Goal: Task Accomplishment & Management: Manage account settings

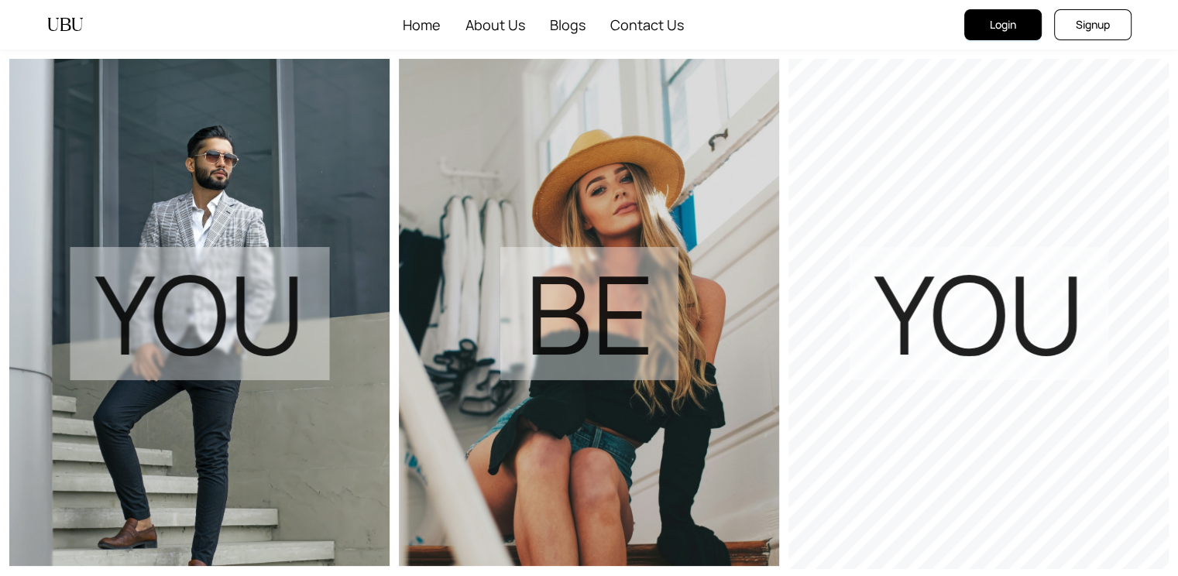
click at [1013, 30] on span "Login" at bounding box center [1002, 24] width 26 height 17
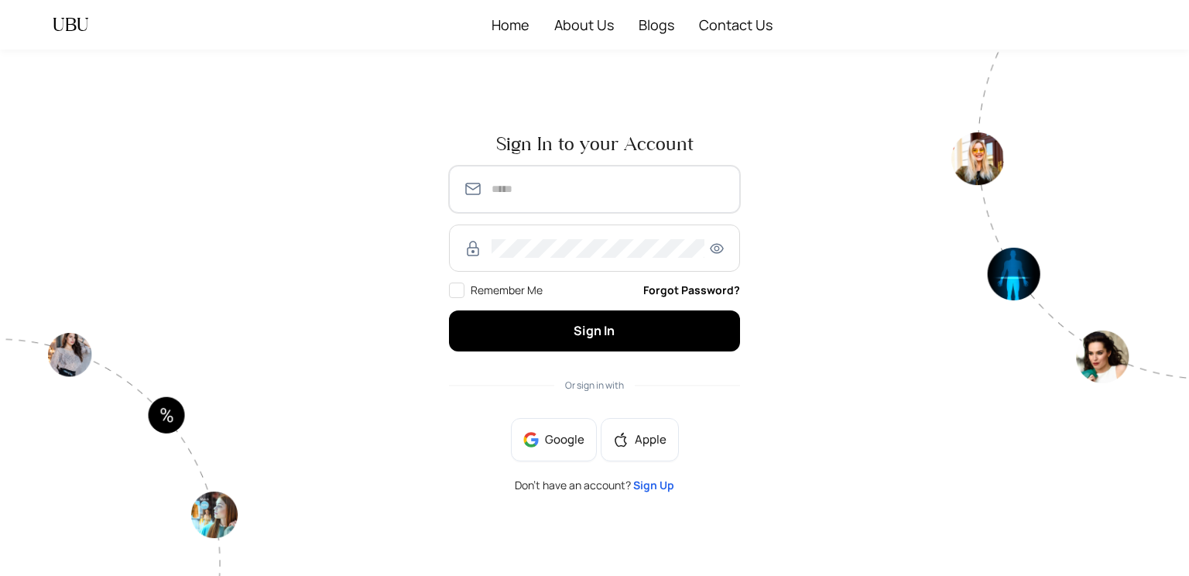
type input "**********"
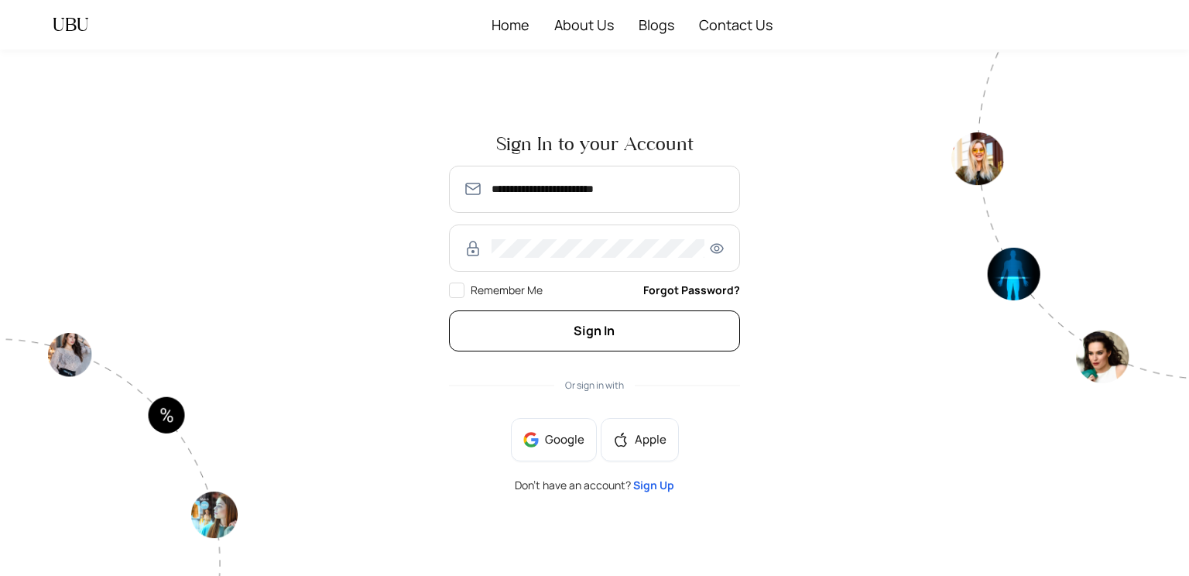
click at [626, 335] on button "Sign In" at bounding box center [594, 330] width 291 height 41
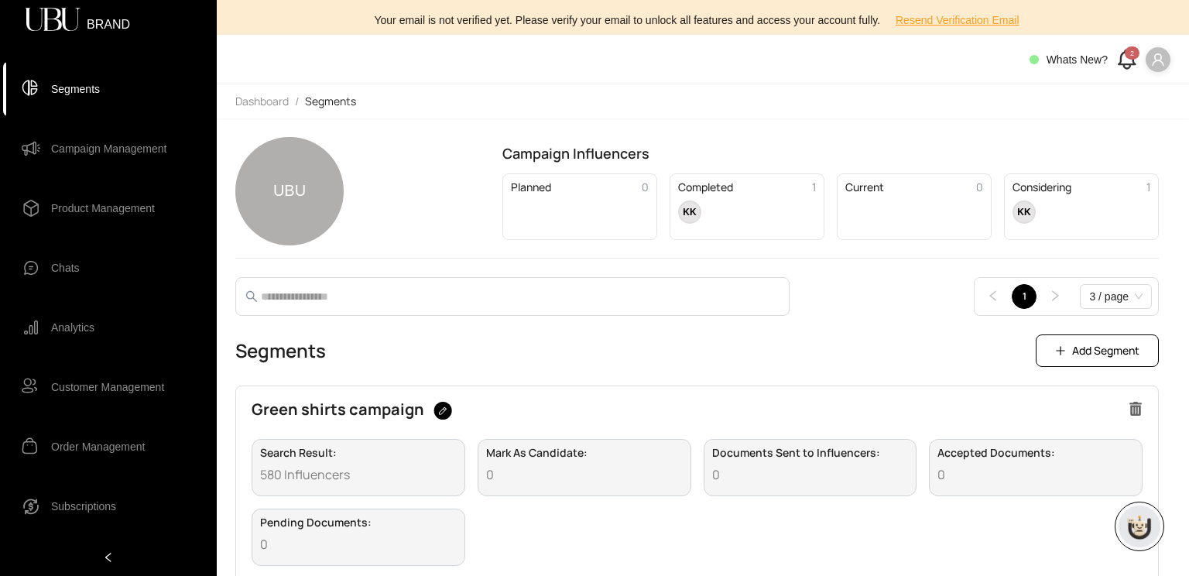
click at [1159, 60] on icon "user" at bounding box center [1158, 59] width 12 height 12
click at [1142, 92] on span "Profile" at bounding box center [1141, 90] width 33 height 17
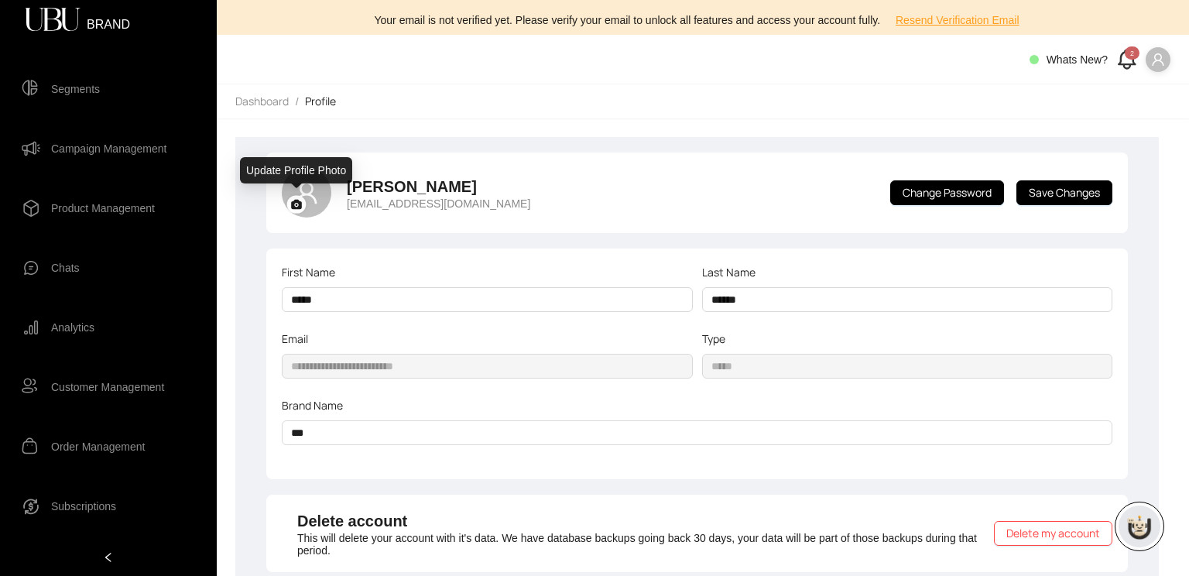
click at [291, 207] on icon at bounding box center [296, 204] width 11 height 9
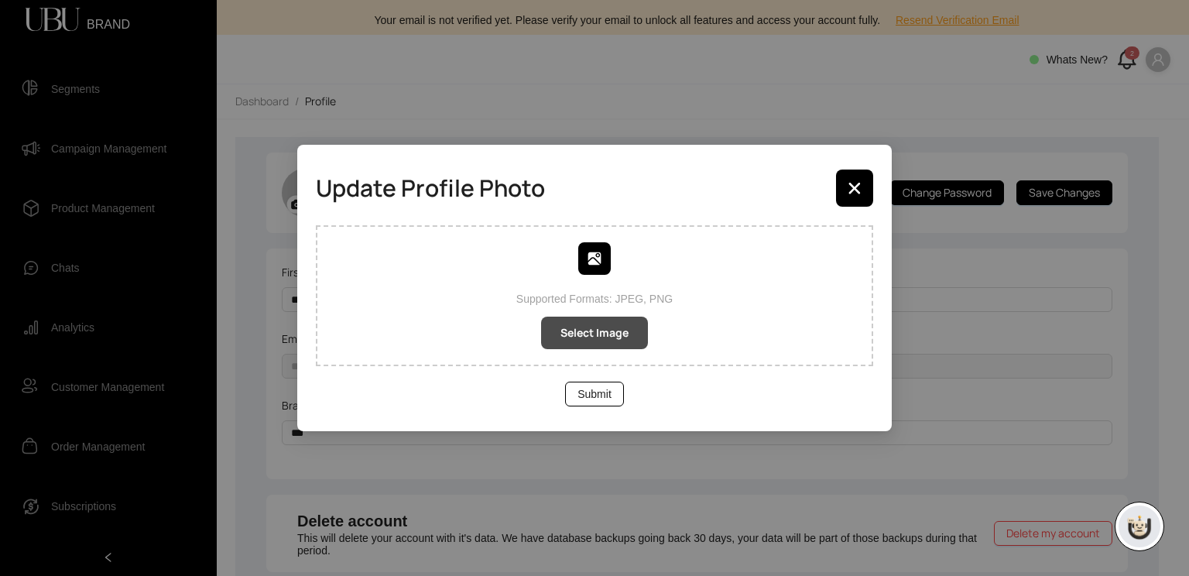
click at [592, 334] on span "Select Image" at bounding box center [595, 332] width 68 height 17
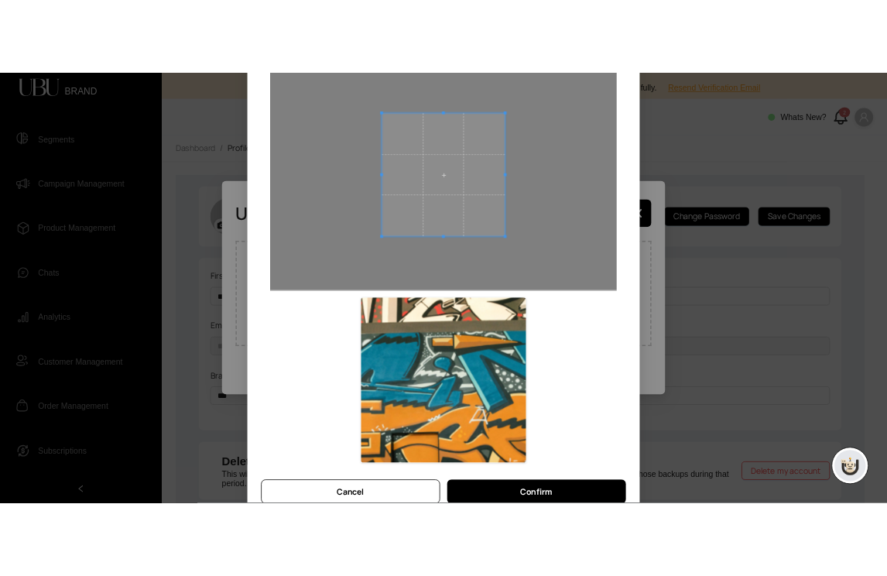
scroll to position [137, 0]
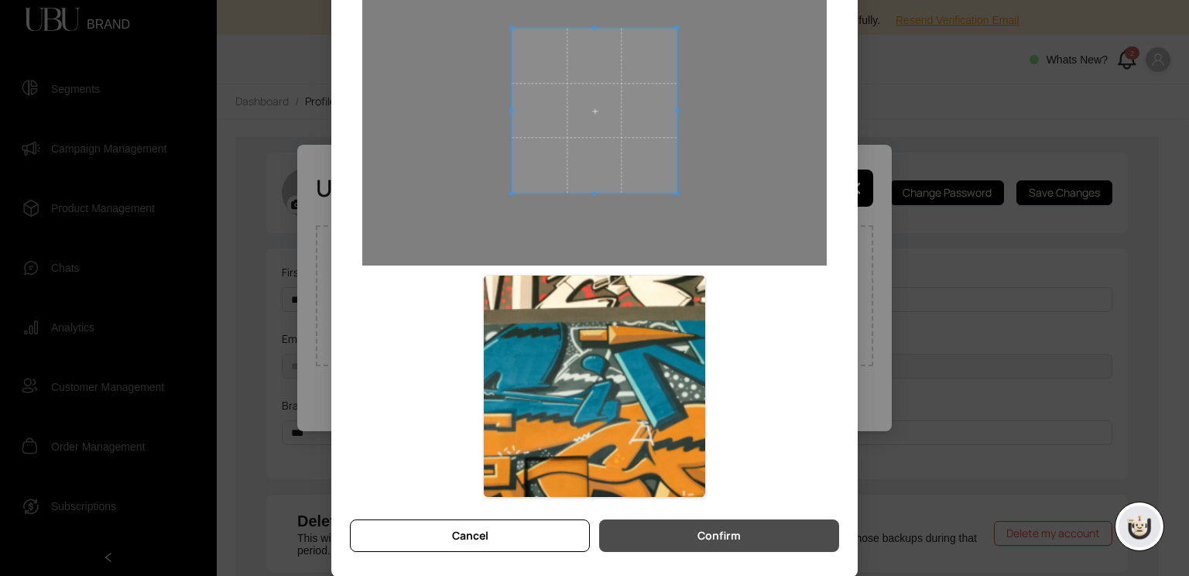
click at [734, 537] on span "Confirm" at bounding box center [719, 535] width 43 height 17
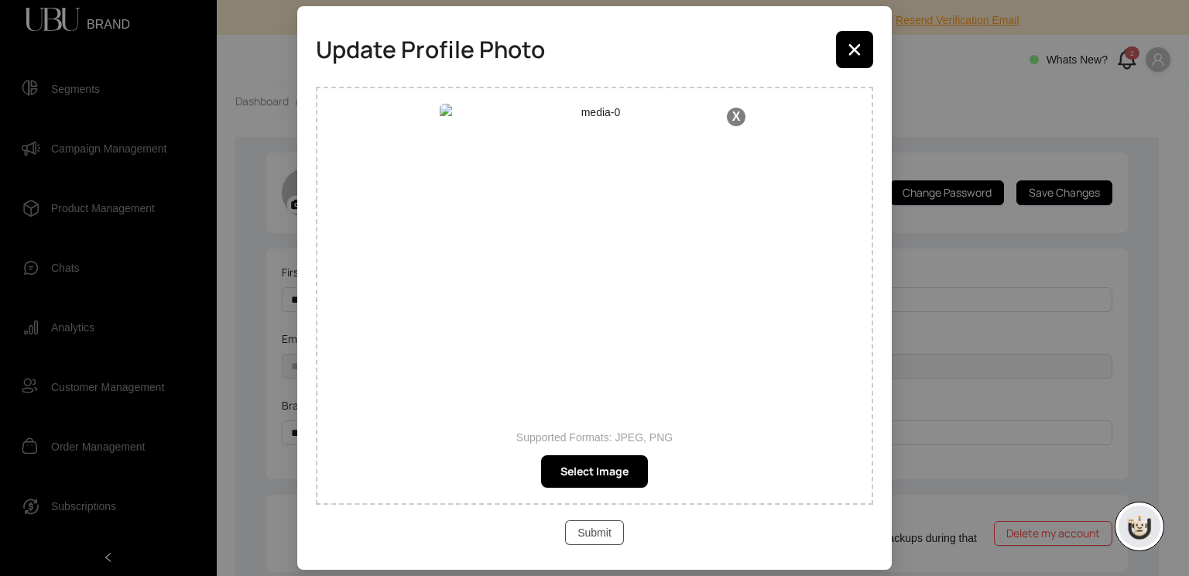
click at [582, 527] on span "Submit" at bounding box center [595, 532] width 34 height 17
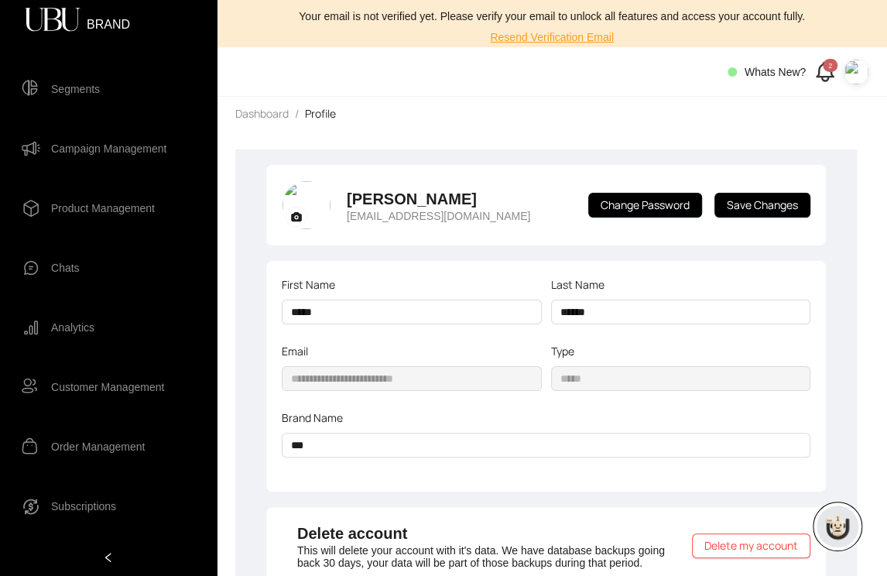
click at [331, 208] on div "[PERSON_NAME] [EMAIL_ADDRESS][DOMAIN_NAME]" at bounding box center [406, 205] width 249 height 50
click at [309, 214] on img at bounding box center [307, 205] width 48 height 48
click at [290, 220] on rect at bounding box center [296, 217] width 19 height 18
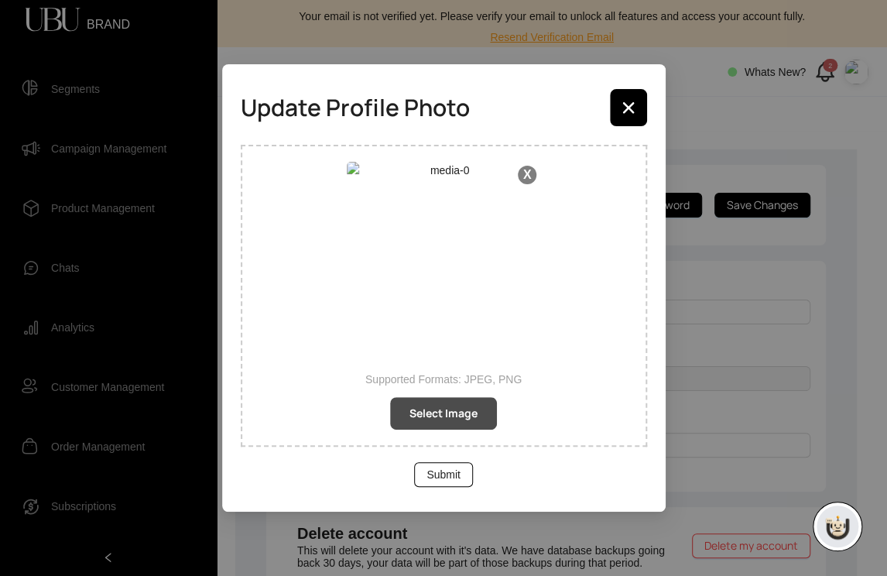
click at [419, 420] on span "Select Image" at bounding box center [444, 413] width 68 height 17
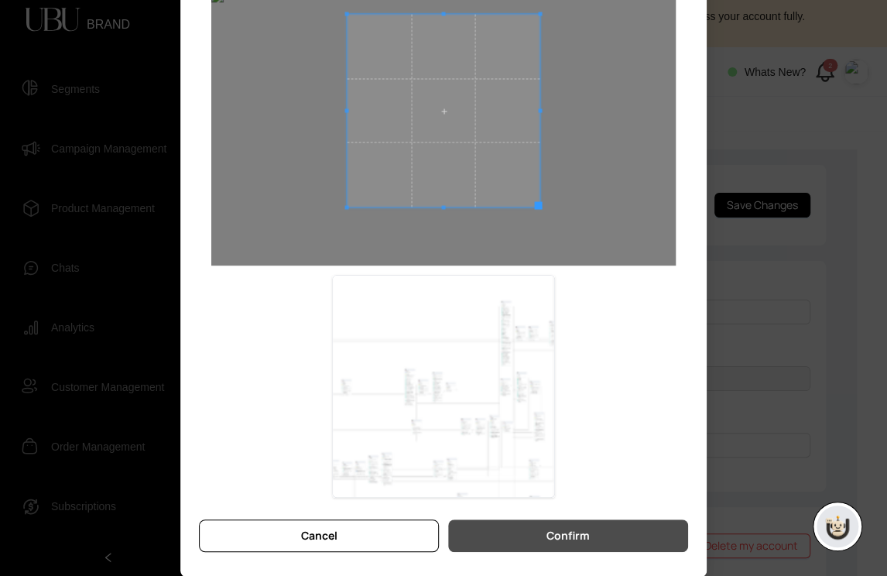
click at [539, 537] on button "Confirm" at bounding box center [568, 536] width 240 height 33
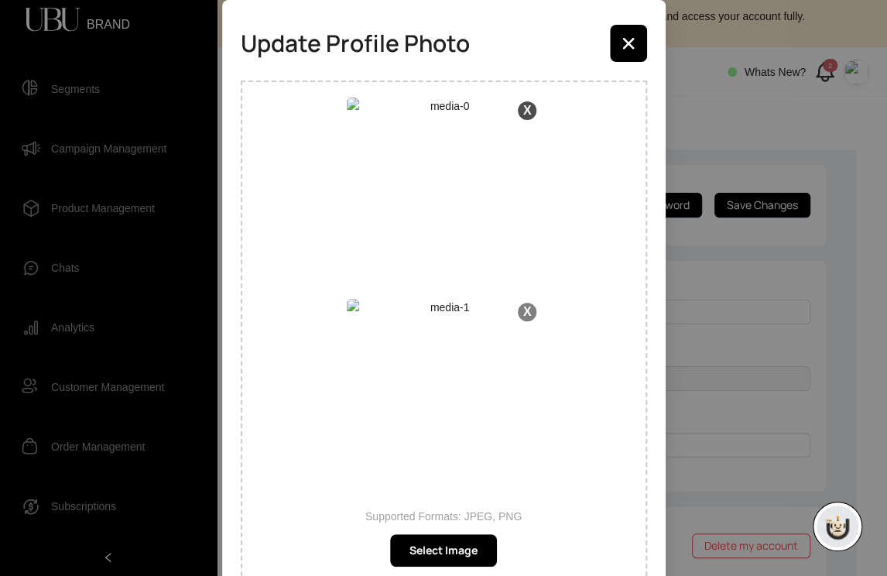
click at [528, 108] on button "X" at bounding box center [527, 110] width 19 height 19
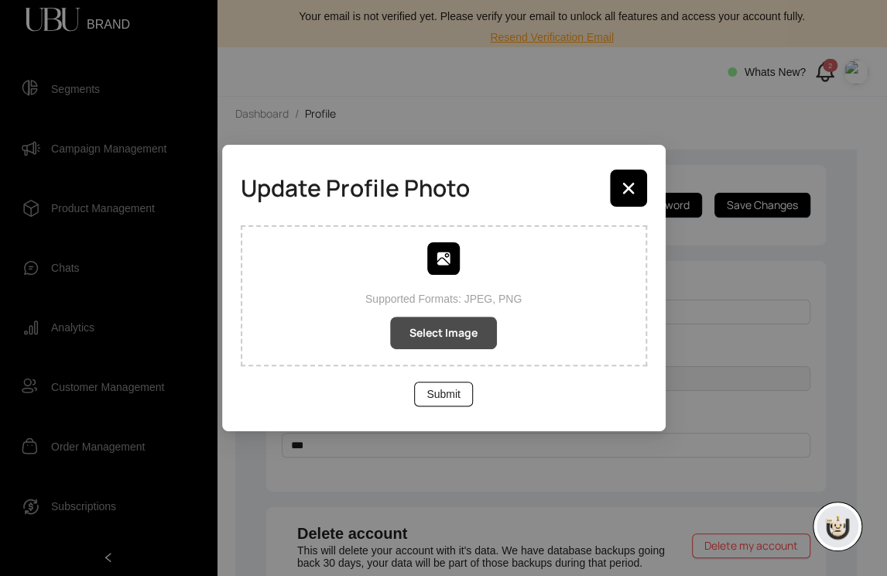
click at [458, 331] on span "Select Image" at bounding box center [444, 332] width 68 height 17
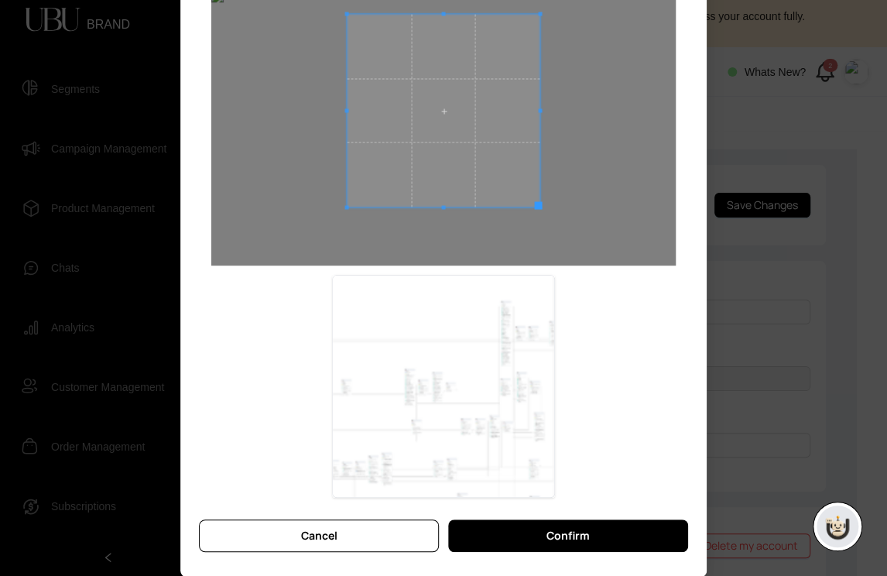
click at [568, 533] on span "Confirm" at bounding box center [568, 535] width 43 height 17
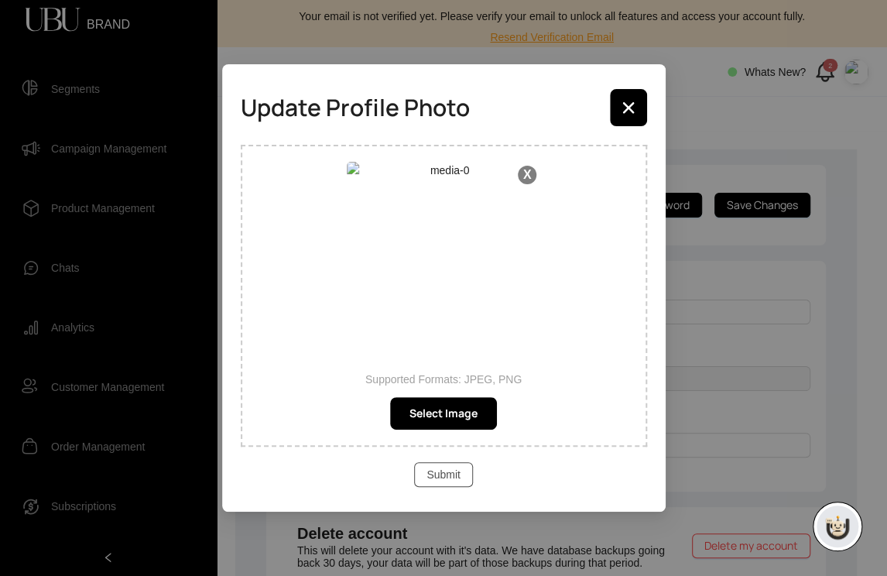
click at [448, 468] on span "Submit" at bounding box center [444, 474] width 34 height 17
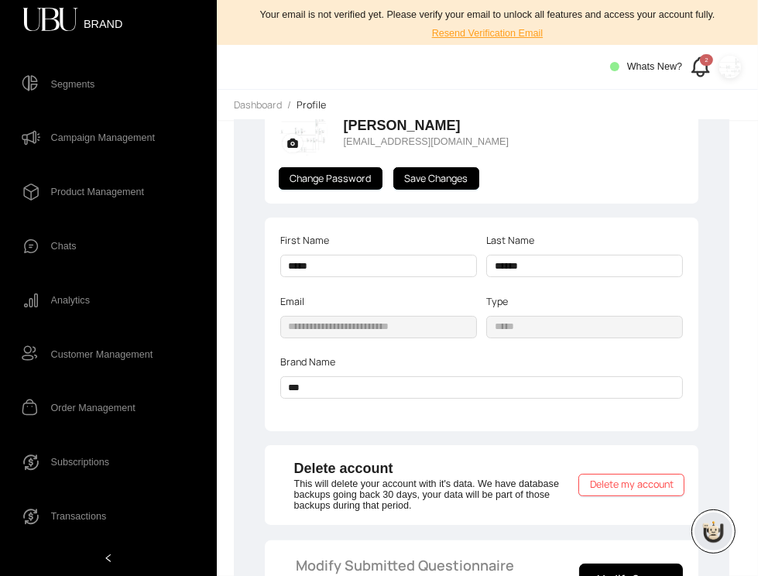
scroll to position [0, 0]
